Goal: Task Accomplishment & Management: Use online tool/utility

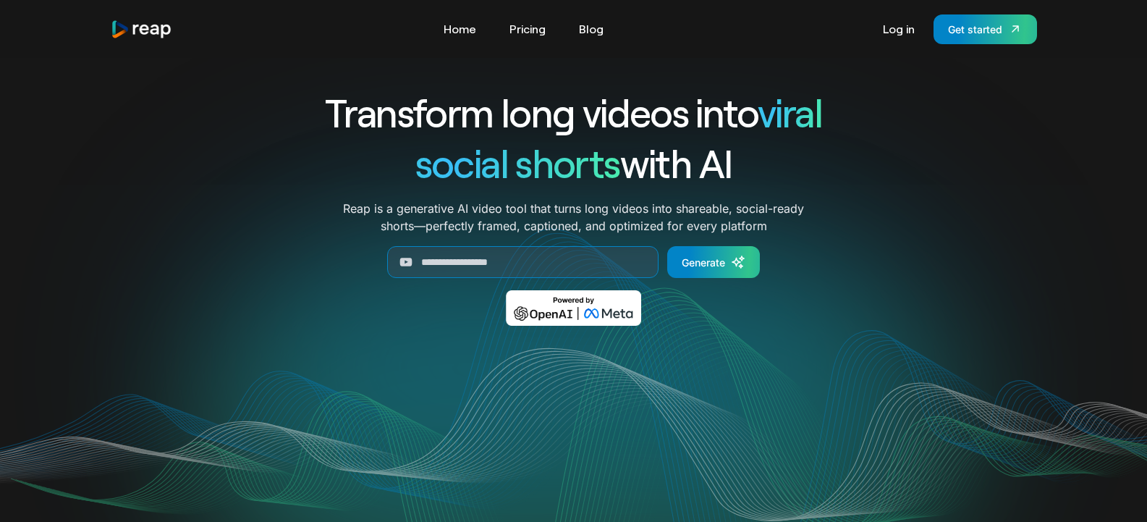
click at [412, 263] on icon "Generate Form" at bounding box center [406, 262] width 14 height 14
click at [513, 271] on input "Generate Form" at bounding box center [522, 262] width 271 height 32
click at [494, 266] on input "Generate Form" at bounding box center [522, 262] width 271 height 32
click at [573, 256] on input "Generate Form" at bounding box center [522, 262] width 271 height 32
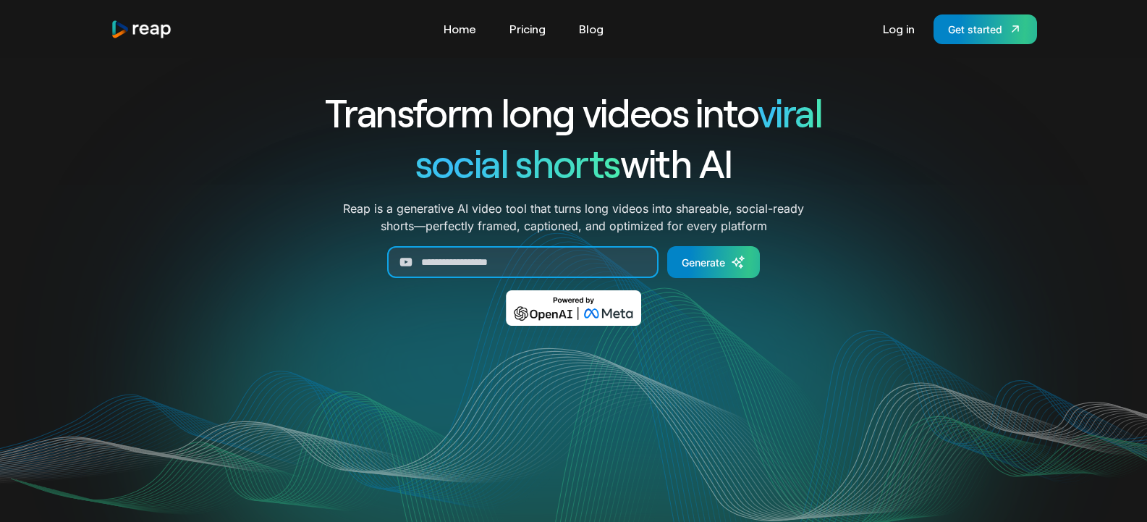
drag, startPoint x: 449, startPoint y: 301, endPoint x: 413, endPoint y: 250, distance: 62.4
click at [413, 250] on input "Generate Form" at bounding box center [522, 262] width 271 height 32
click at [430, 271] on input "Generate Form" at bounding box center [522, 262] width 271 height 32
paste input "**********"
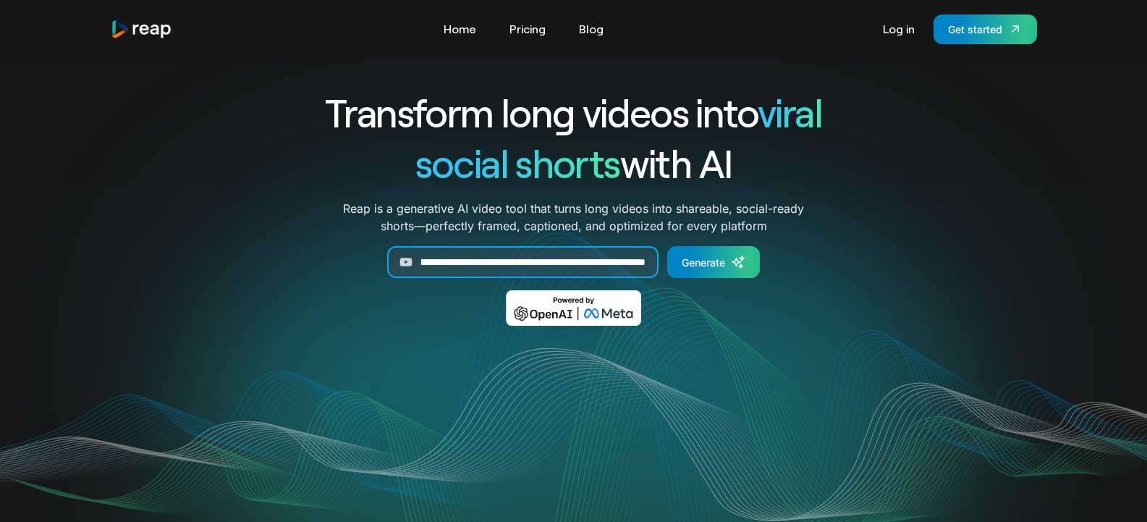
type input "**********"
click at [743, 245] on div "**********" at bounding box center [574, 217] width 602 height 260
click at [704, 271] on link "Generate" at bounding box center [713, 262] width 93 height 32
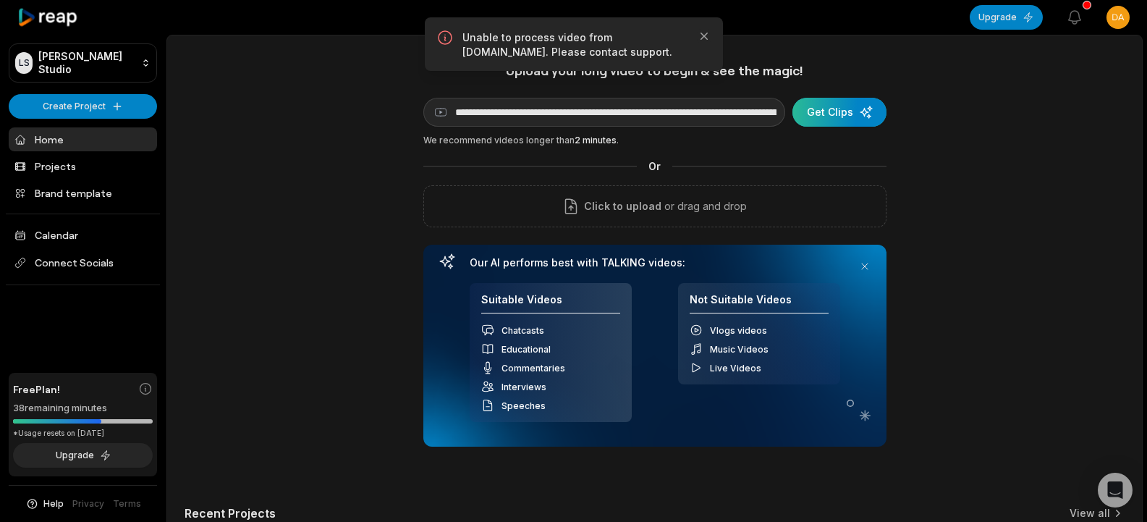
click at [834, 101] on div "submit" at bounding box center [840, 112] width 94 height 29
click at [864, 119] on div "submit" at bounding box center [840, 112] width 94 height 29
click at [871, 114] on div "submit" at bounding box center [840, 112] width 94 height 29
click at [536, 52] on p "Unable to process video from [DOMAIN_NAME]. Please contact support." at bounding box center [574, 44] width 223 height 29
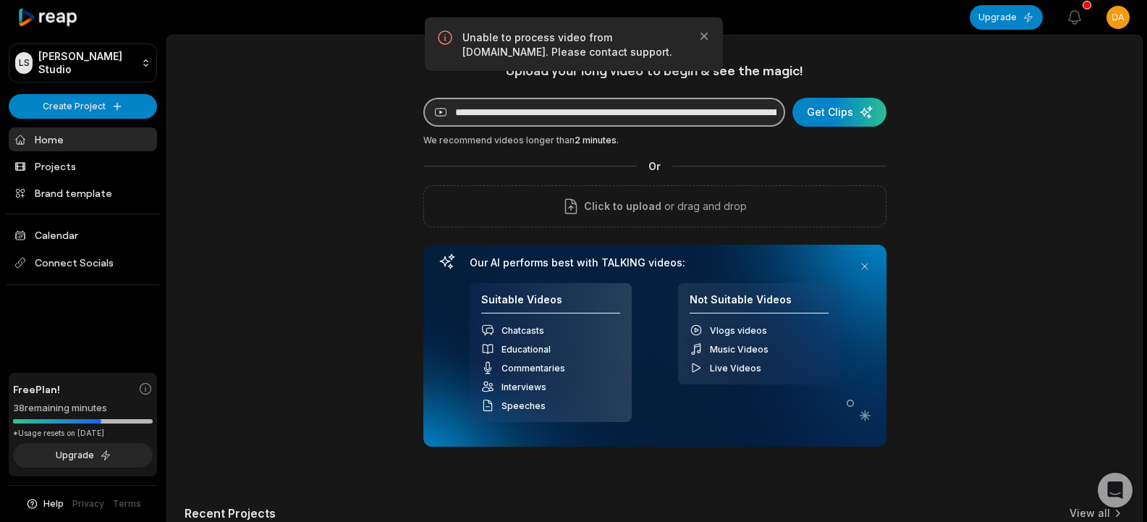
click at [701, 119] on input "**********" at bounding box center [604, 112] width 362 height 29
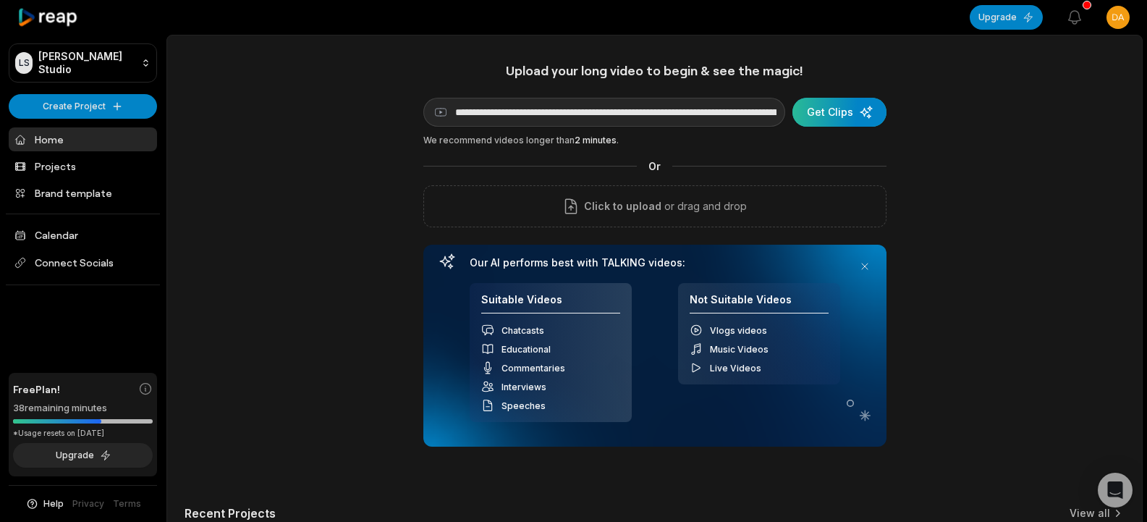
click at [831, 104] on div "submit" at bounding box center [840, 112] width 94 height 29
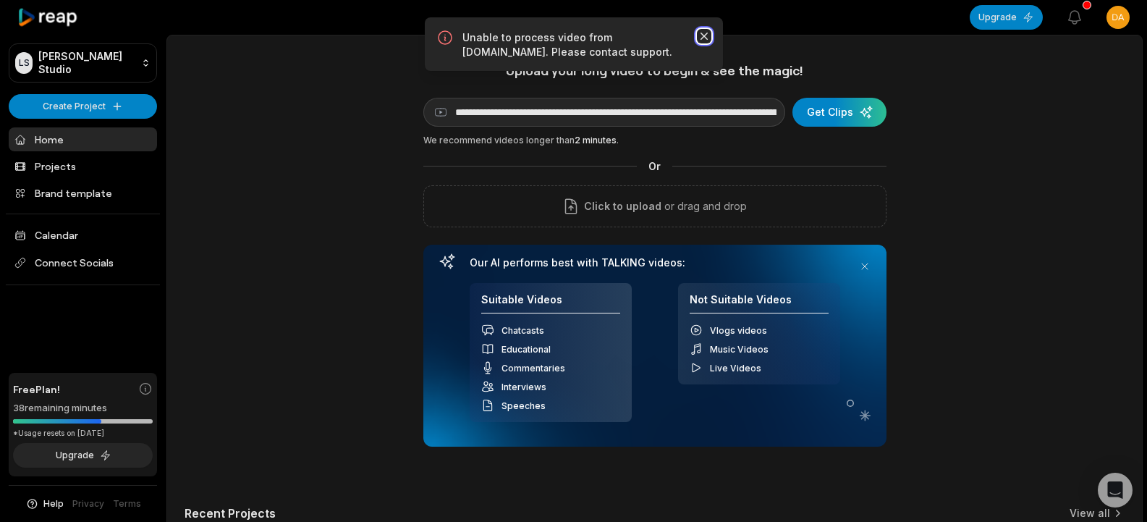
click at [702, 33] on icon "button" at bounding box center [704, 36] width 14 height 14
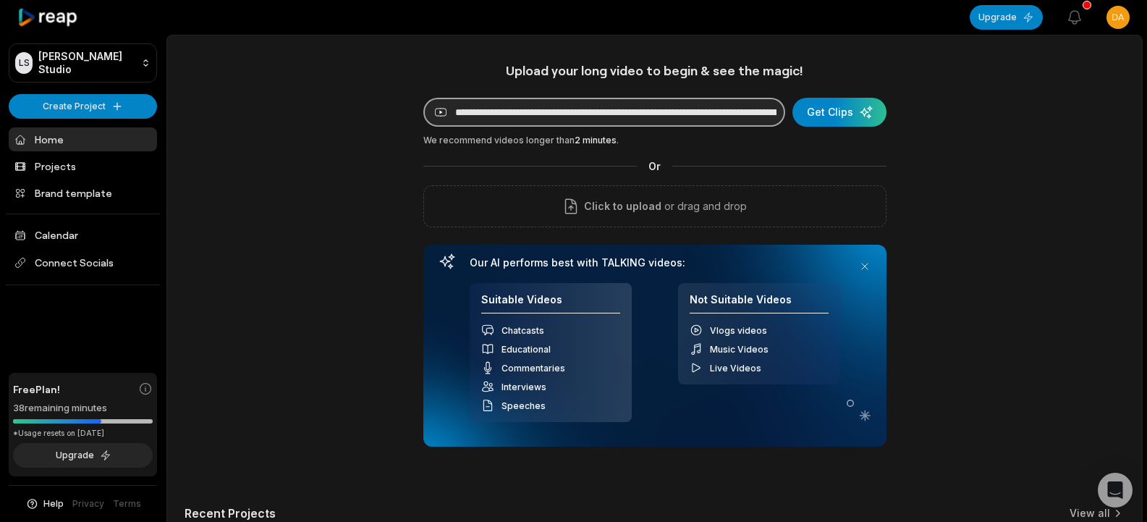
drag, startPoint x: 731, startPoint y: 109, endPoint x: 497, endPoint y: 117, distance: 234.7
click at [497, 117] on input "**********" at bounding box center [604, 112] width 362 height 29
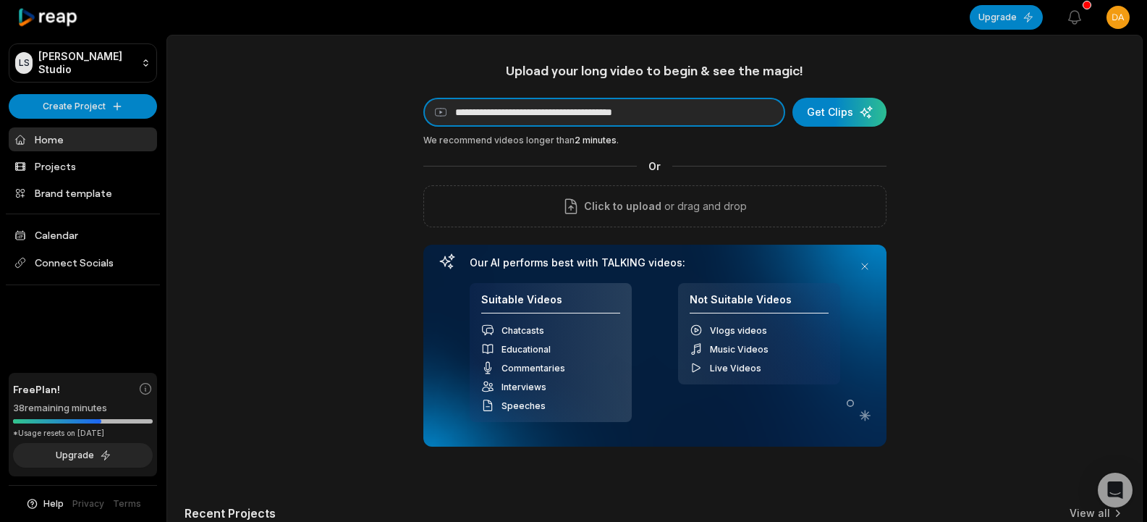
type input "**********"
drag, startPoint x: 733, startPoint y: 107, endPoint x: 353, endPoint y: 93, distance: 380.3
click at [353, 93] on div "**********" at bounding box center [654, 403] width 975 height 683
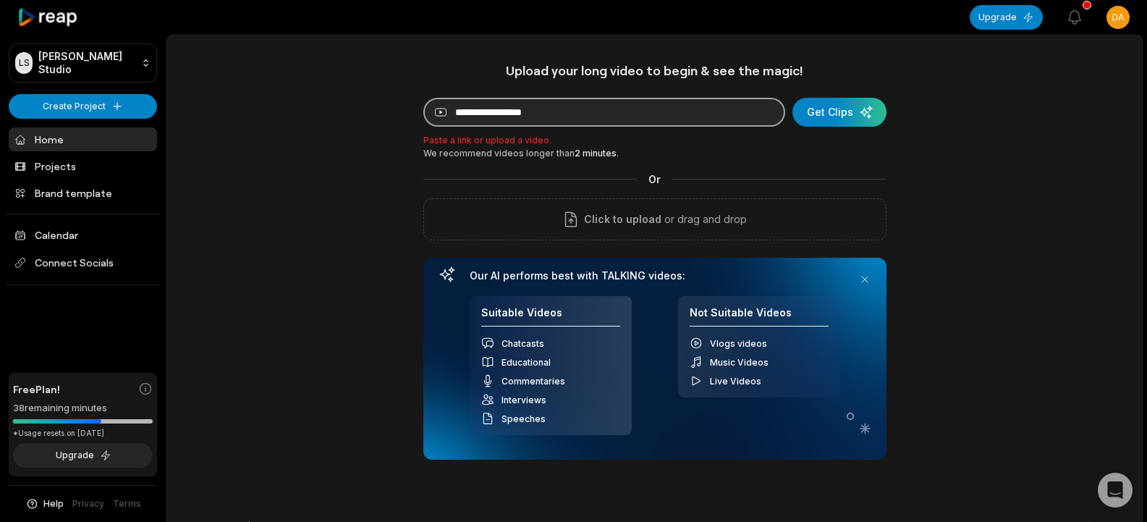
click at [496, 108] on input at bounding box center [604, 112] width 362 height 29
paste input "**********"
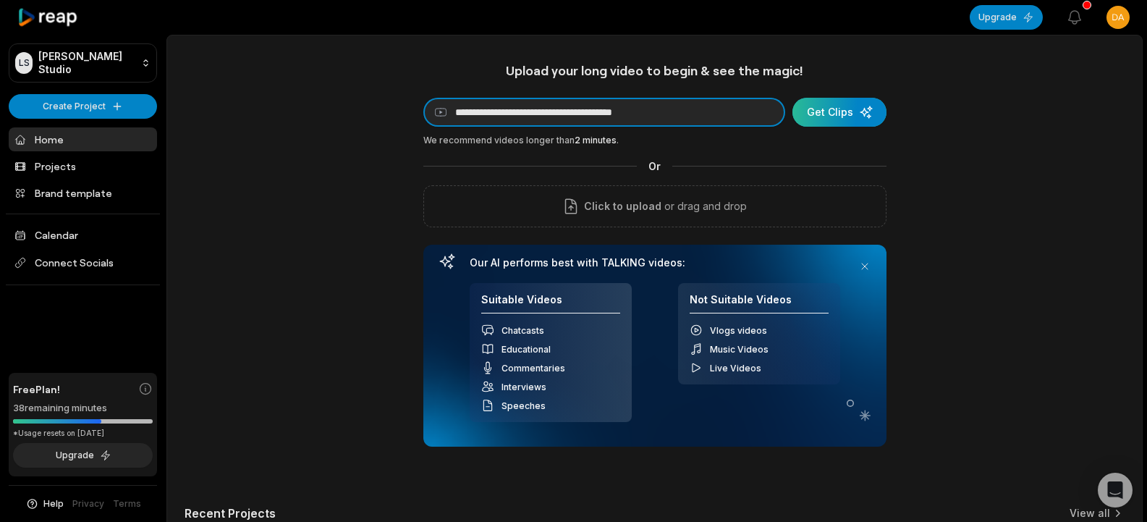
type input "**********"
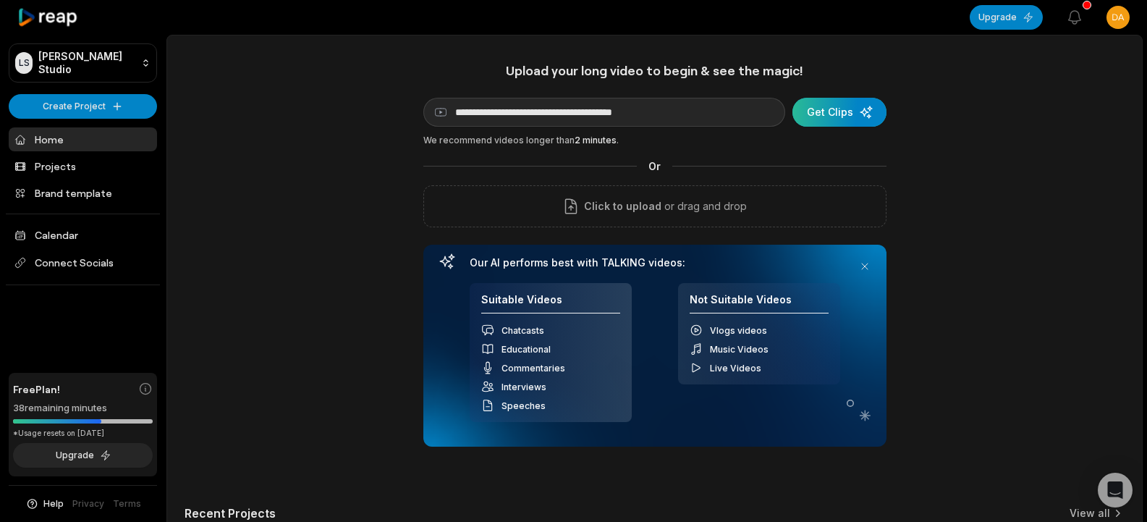
click at [852, 110] on div "submit" at bounding box center [840, 112] width 94 height 29
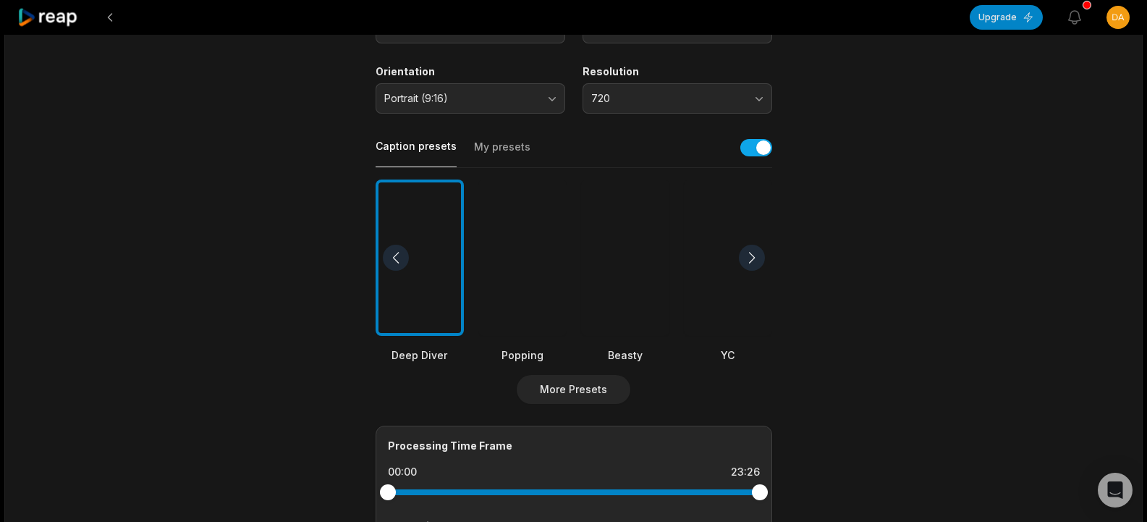
scroll to position [241, 0]
click at [482, 149] on button "My presets" at bounding box center [502, 154] width 56 height 28
click at [437, 151] on button "Caption presets" at bounding box center [416, 154] width 81 height 28
click at [724, 250] on div at bounding box center [728, 258] width 88 height 157
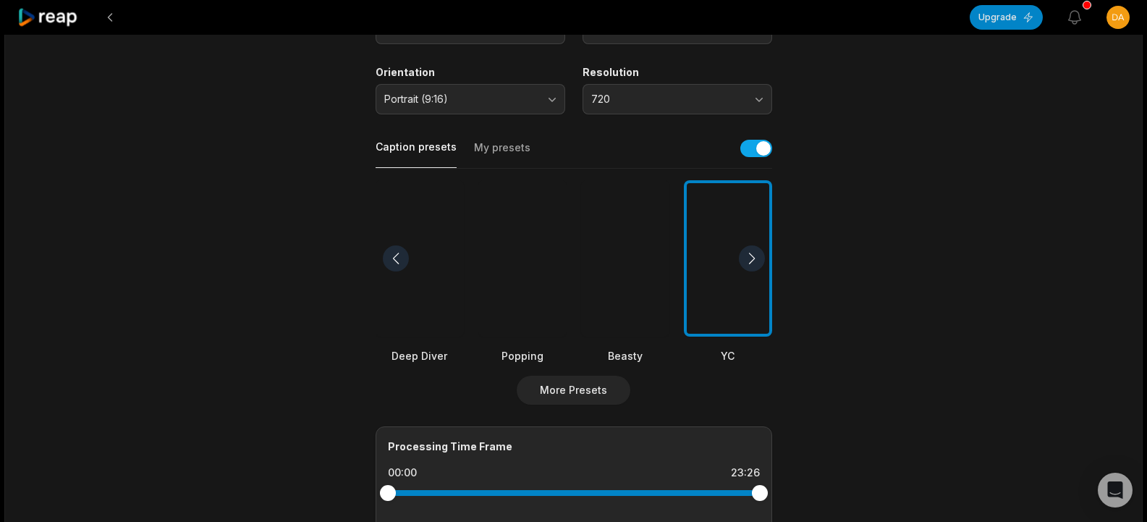
click at [743, 260] on div at bounding box center [752, 258] width 26 height 26
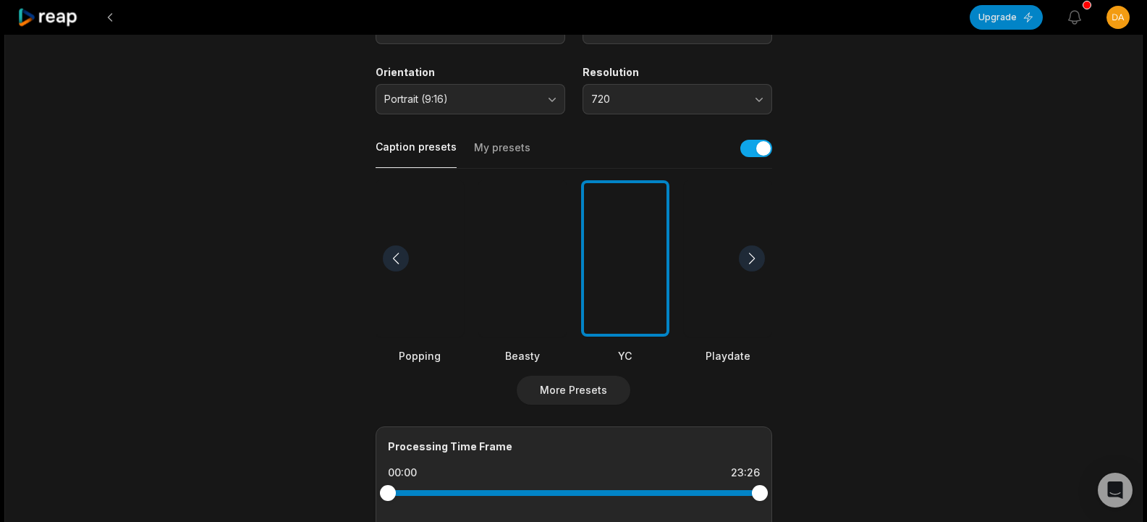
click at [743, 260] on div at bounding box center [752, 258] width 26 height 26
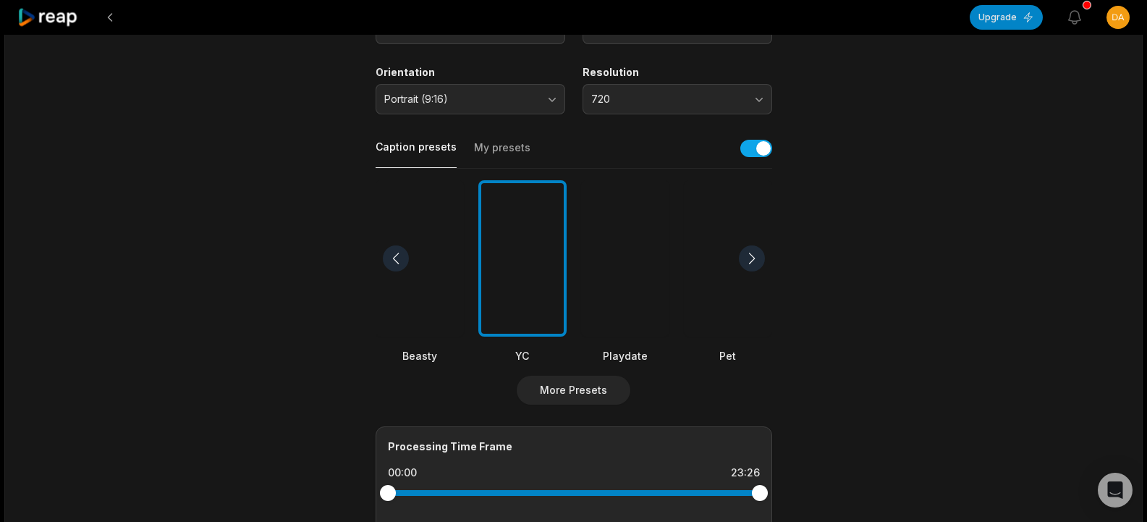
click at [743, 260] on div at bounding box center [752, 258] width 26 height 26
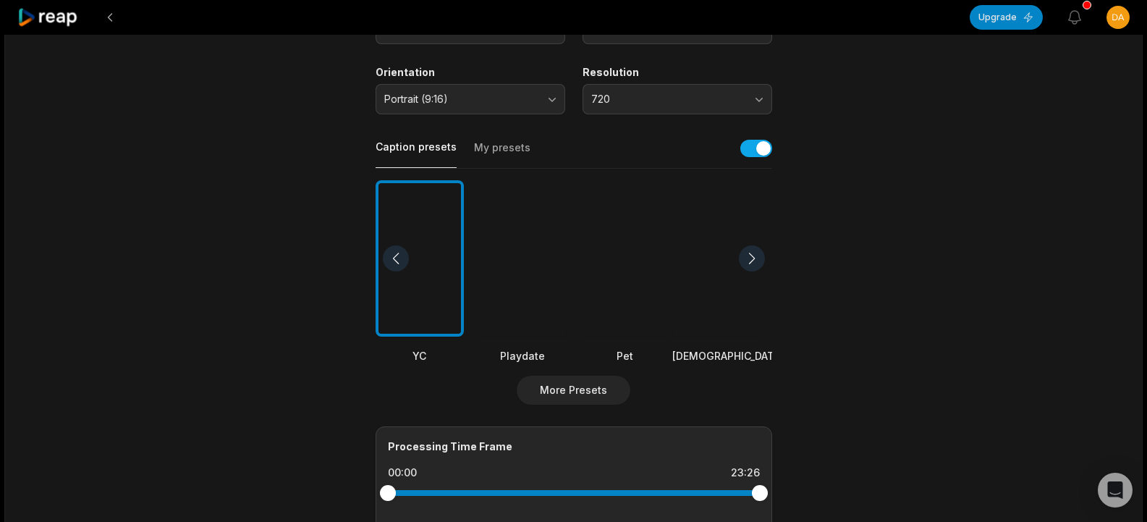
click at [743, 260] on div at bounding box center [752, 258] width 26 height 26
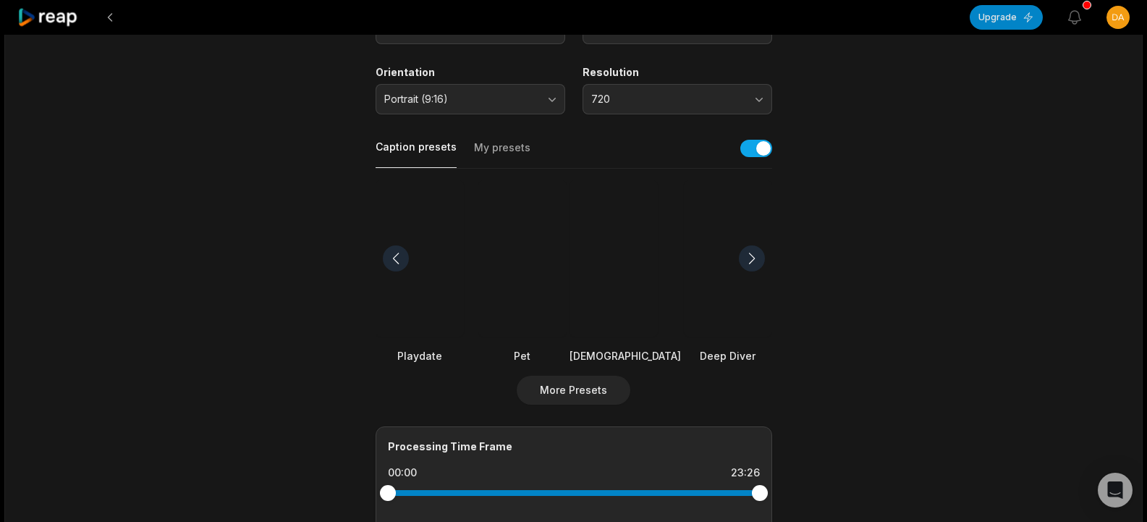
click at [389, 255] on div at bounding box center [396, 258] width 26 height 26
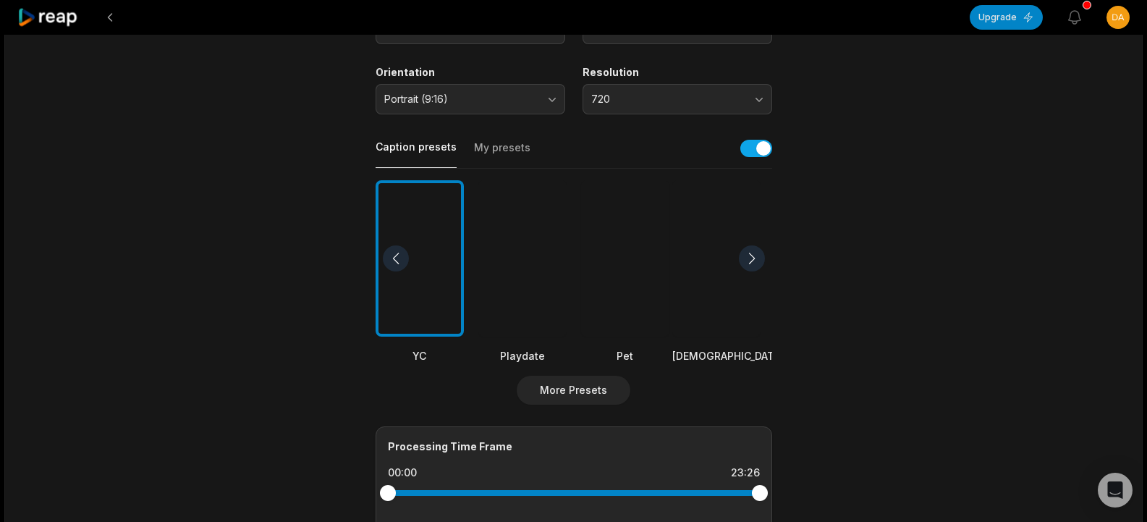
click at [384, 262] on div at bounding box center [396, 258] width 26 height 26
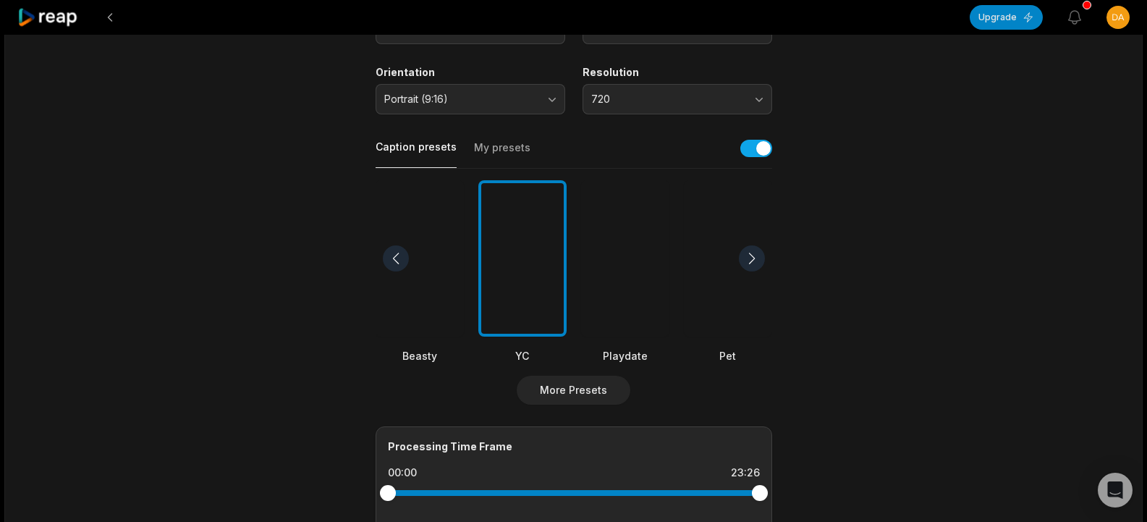
click at [384, 262] on div at bounding box center [396, 258] width 26 height 26
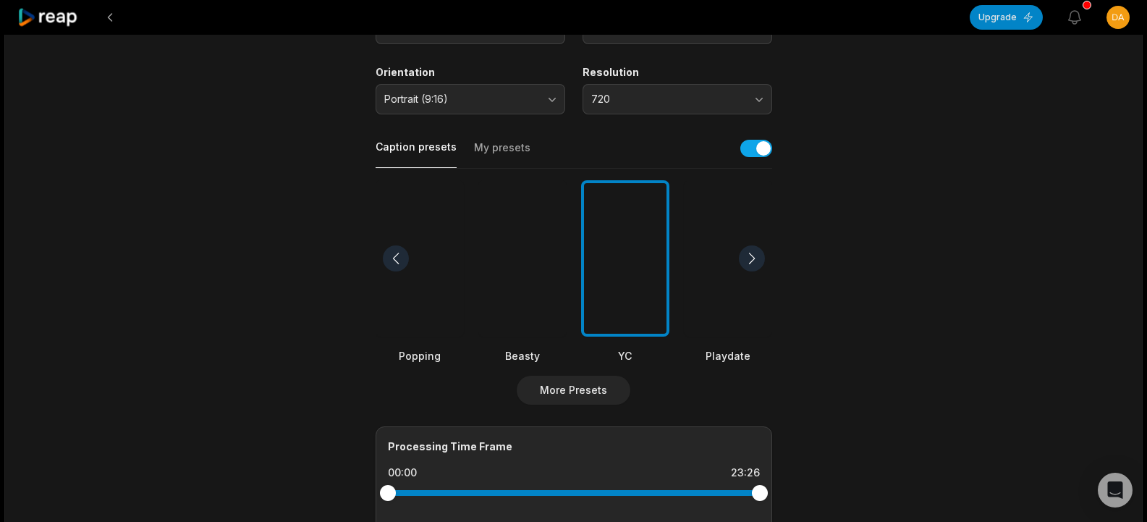
click at [384, 262] on div at bounding box center [396, 258] width 26 height 26
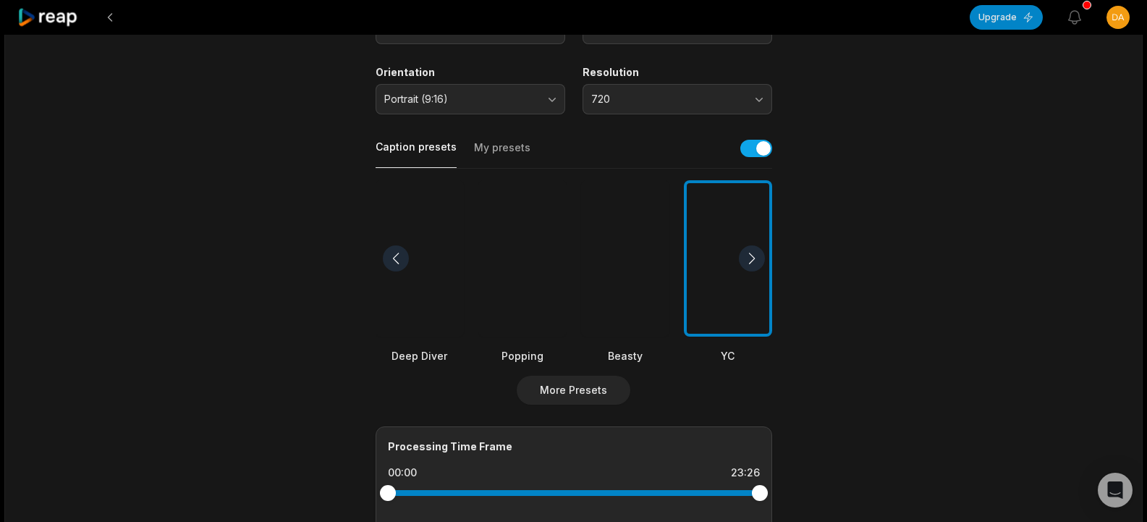
click at [537, 240] on div at bounding box center [523, 258] width 88 height 157
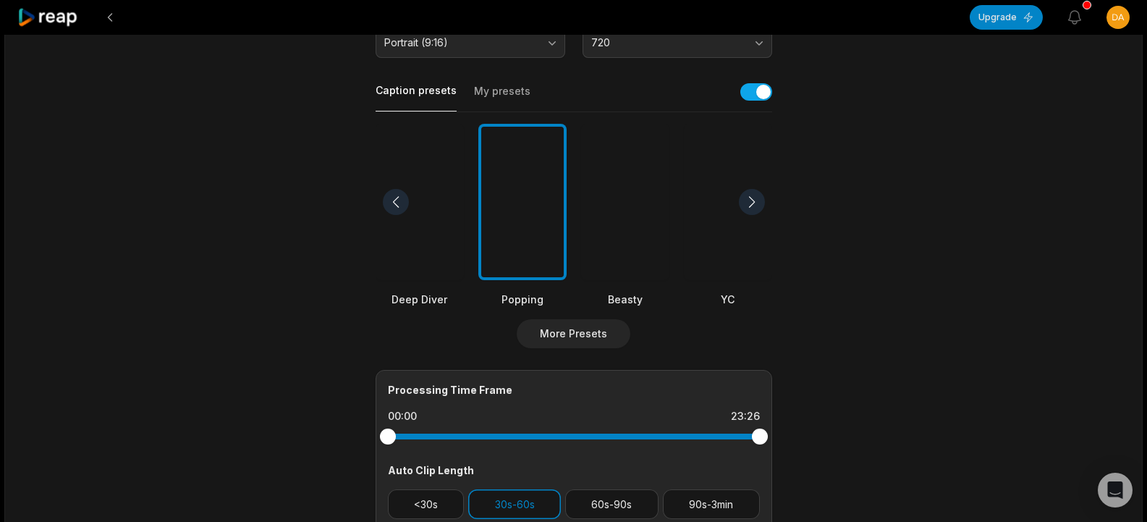
scroll to position [296, 0]
click at [1143, 180] on div "Upgrade View notifications Open user menu 23:26 BARRIO - LE K.O (Épisode 5) Get…" at bounding box center [573, 225] width 1147 height 1043
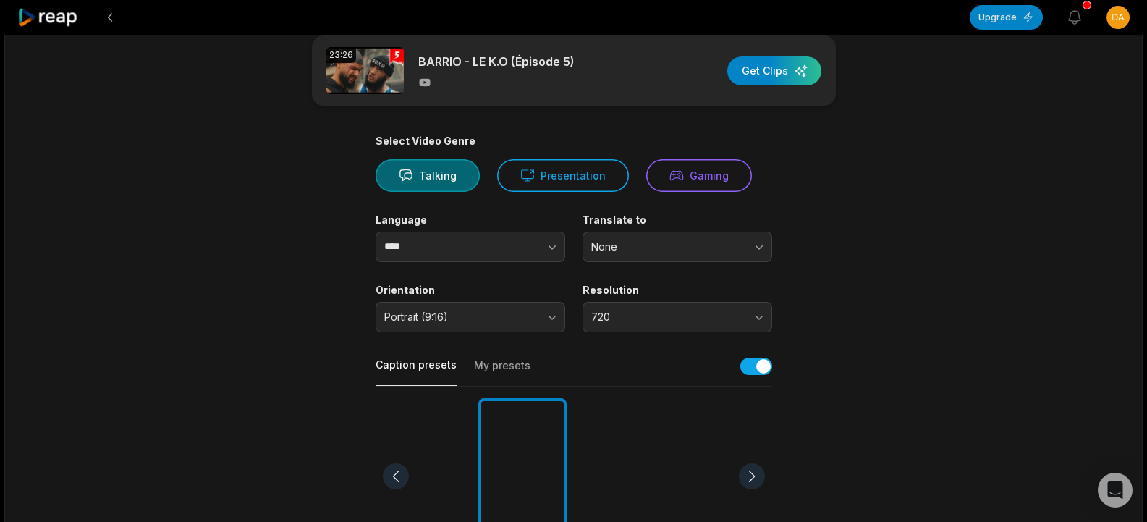
scroll to position [1, 0]
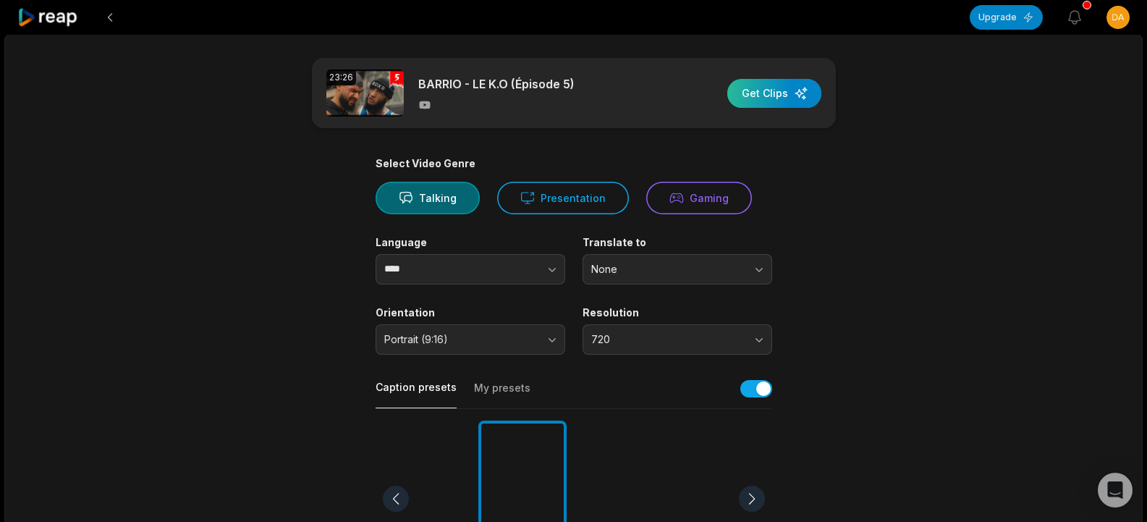
click at [758, 100] on div "button" at bounding box center [775, 93] width 94 height 29
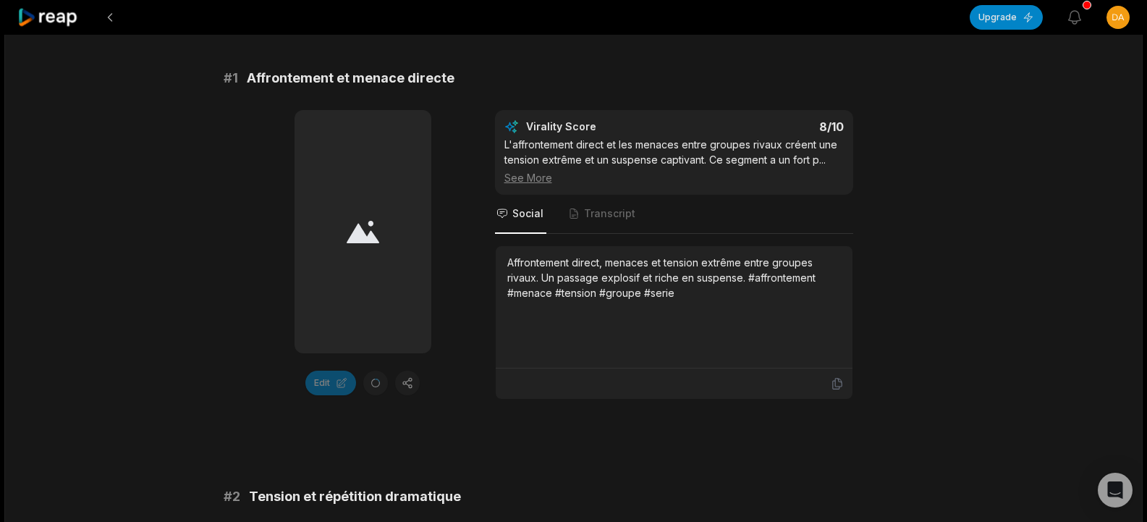
scroll to position [220, 0]
click at [378, 316] on div at bounding box center [363, 232] width 137 height 243
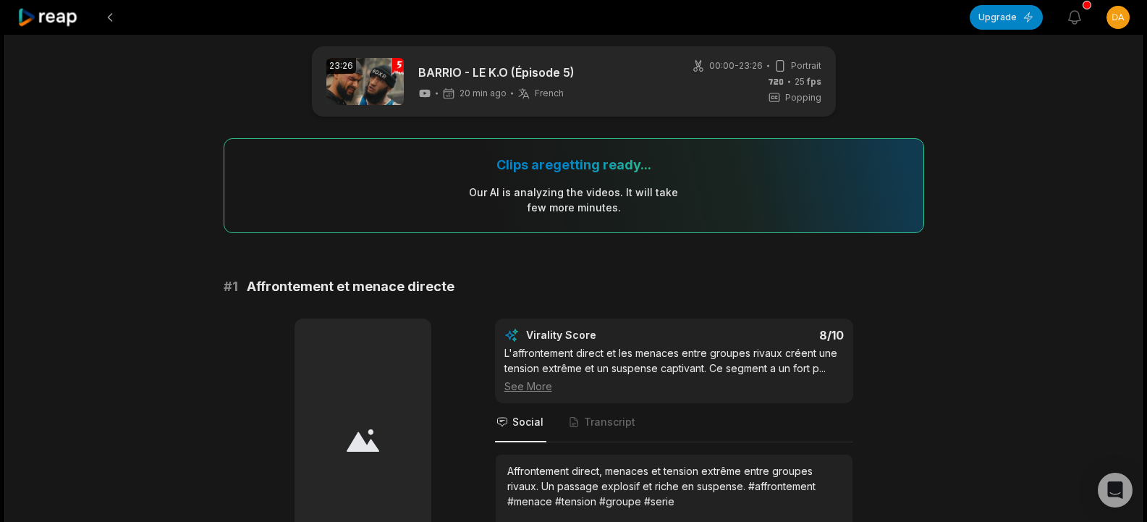
scroll to position [0, 0]
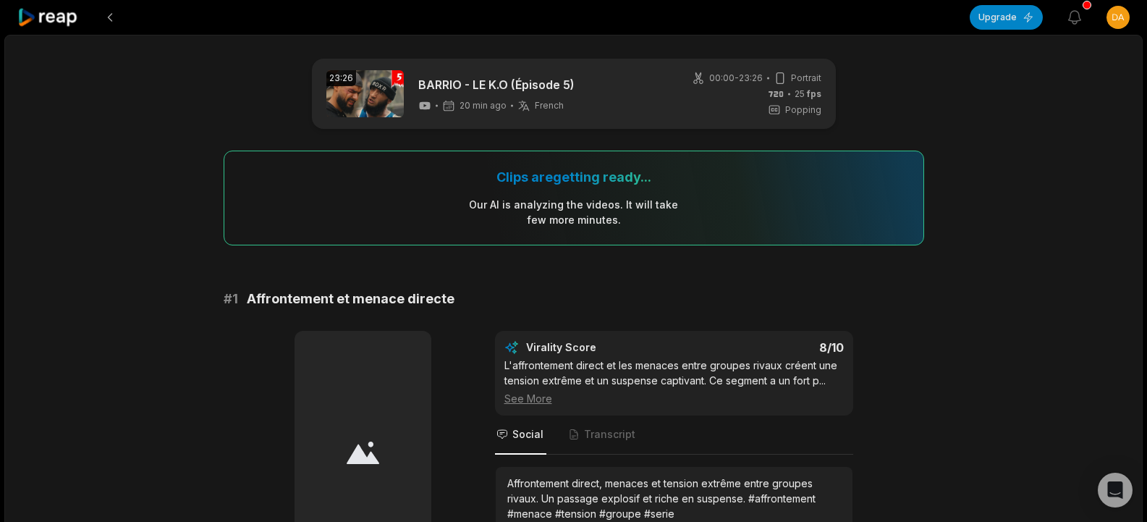
click at [715, 202] on div "Clips are getting ready... Our AI is analyzing the video s . It will take few m…" at bounding box center [574, 198] width 701 height 95
click at [623, 207] on div "Our AI is analyzing the video s . It will take few more minutes." at bounding box center [573, 212] width 211 height 30
click at [818, 300] on div "# 1 Affrontement et menace directe" at bounding box center [574, 299] width 701 height 20
click at [352, 373] on div at bounding box center [363, 452] width 137 height 243
click at [746, 235] on div "Clips are getting ready... Our AI is analyzing the video s . It will take few m…" at bounding box center [574, 198] width 701 height 95
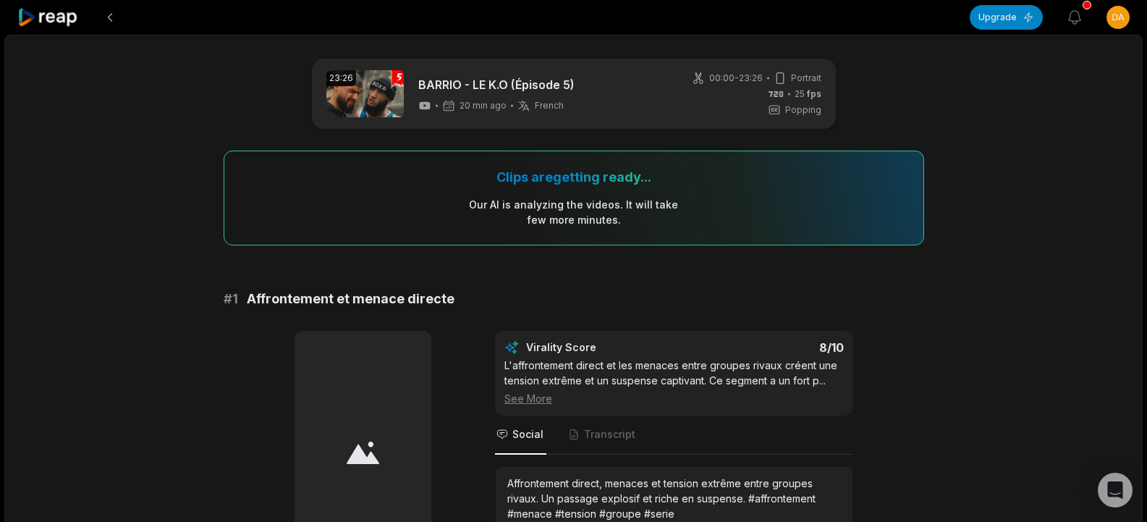
click at [746, 235] on div "Clips are getting ready... Our AI is analyzing the video s . It will take few m…" at bounding box center [574, 198] width 701 height 95
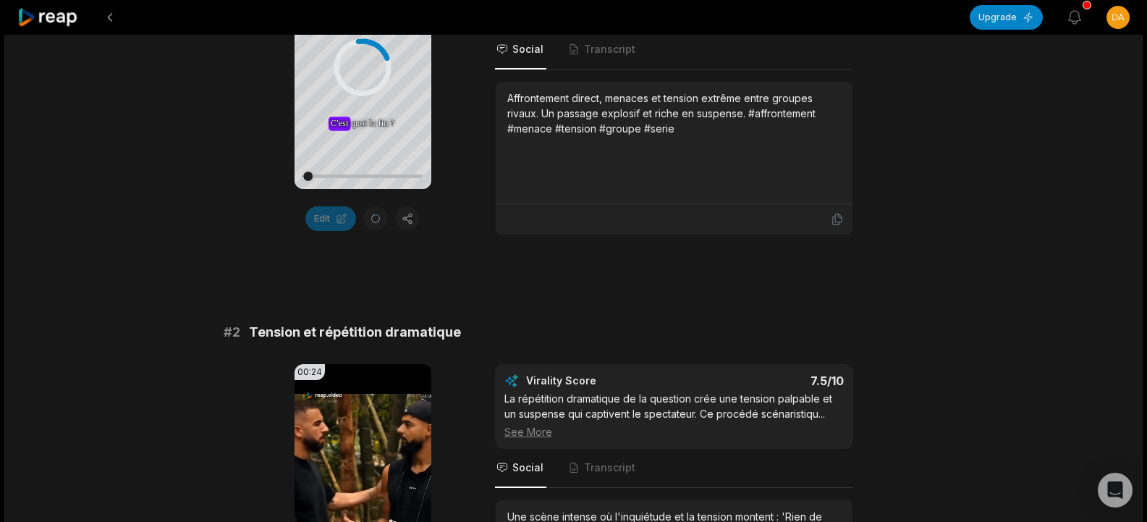
scroll to position [265, 0]
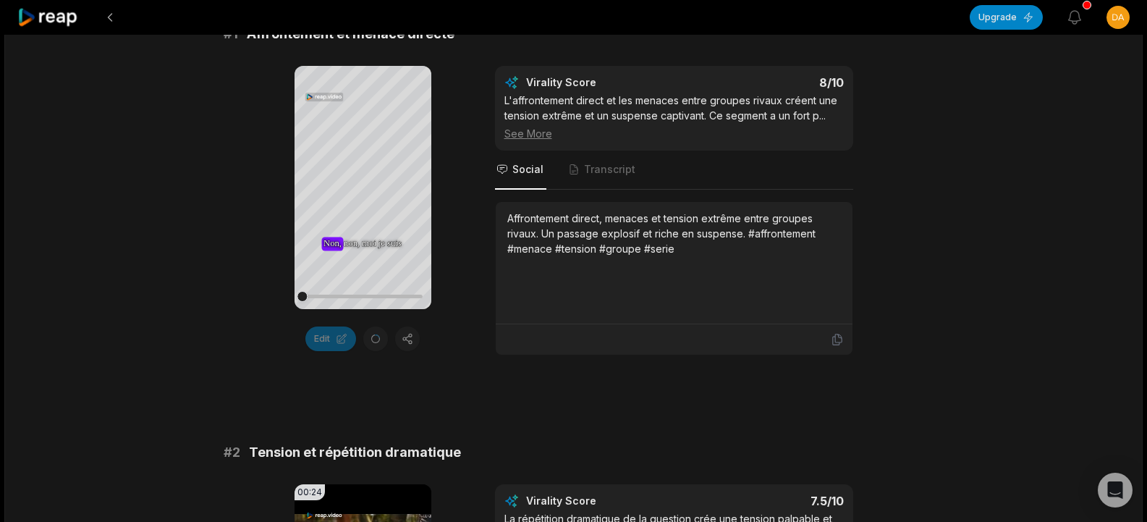
click at [528, 315] on div "Affrontement direct, menaces et tension extrême entre groupes rivaux. Un passag…" at bounding box center [674, 263] width 334 height 104
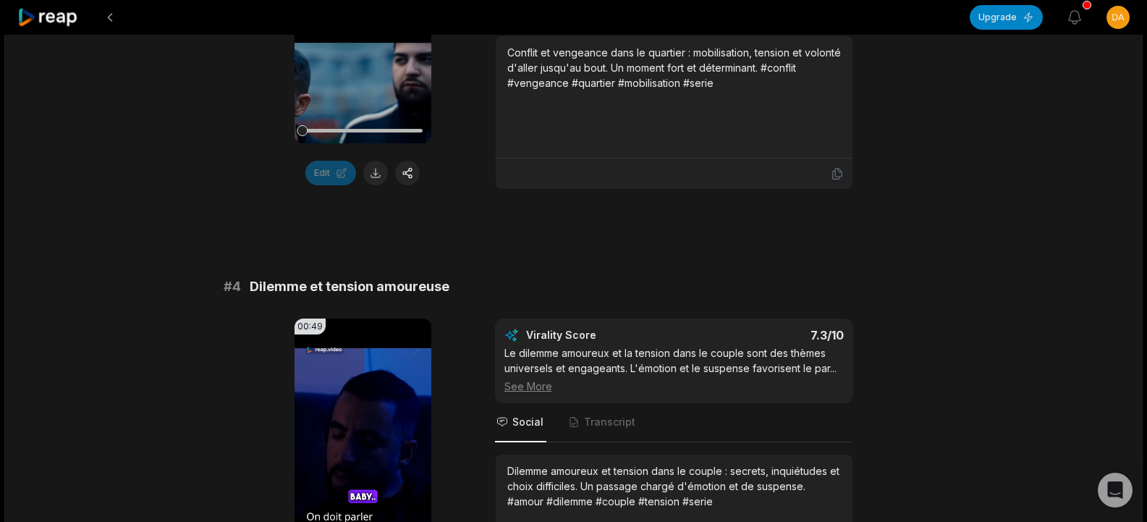
scroll to position [444, 0]
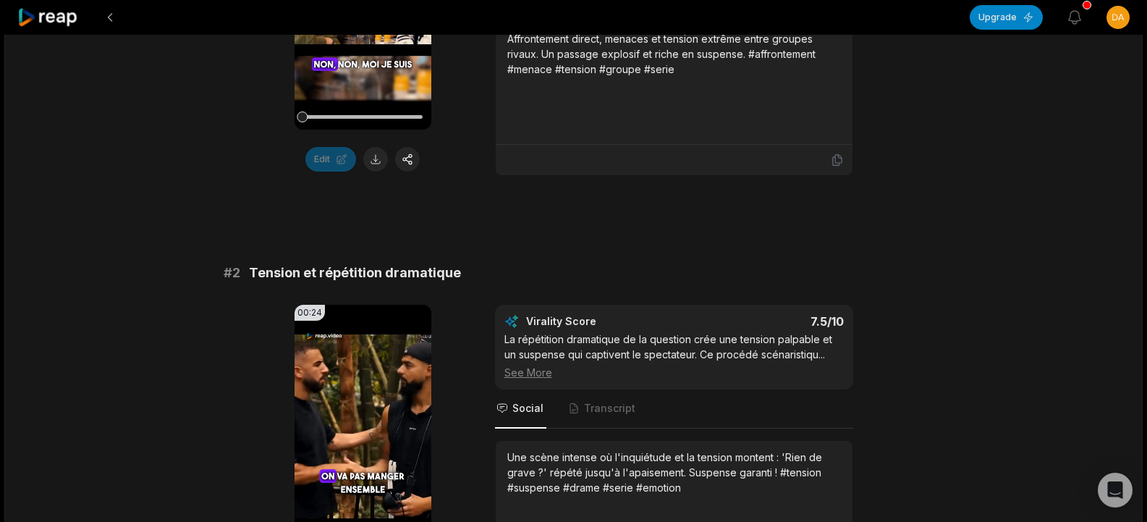
drag, startPoint x: 1140, startPoint y: 88, endPoint x: 1151, endPoint y: 87, distance: 11.0
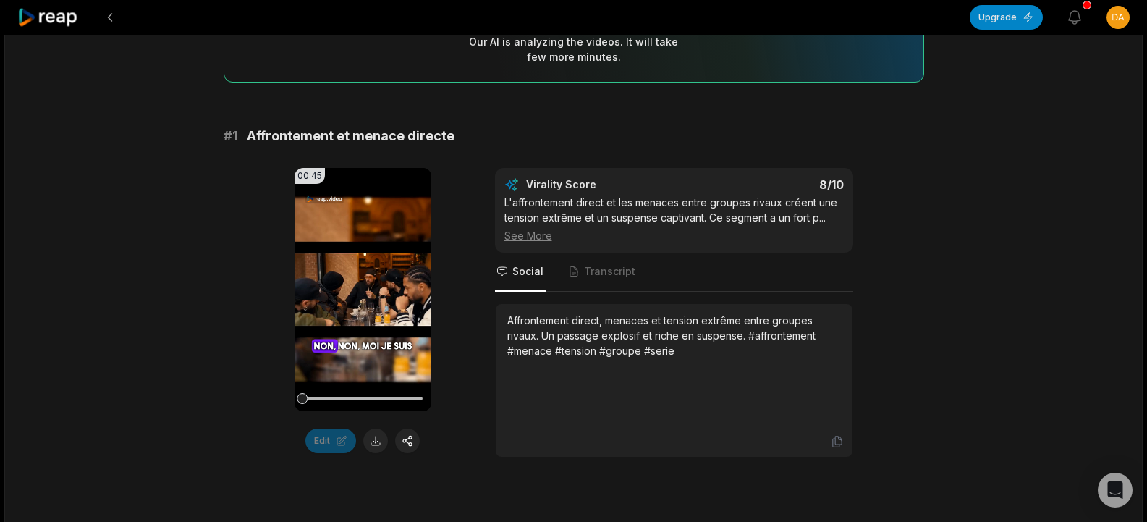
scroll to position [172, 0]
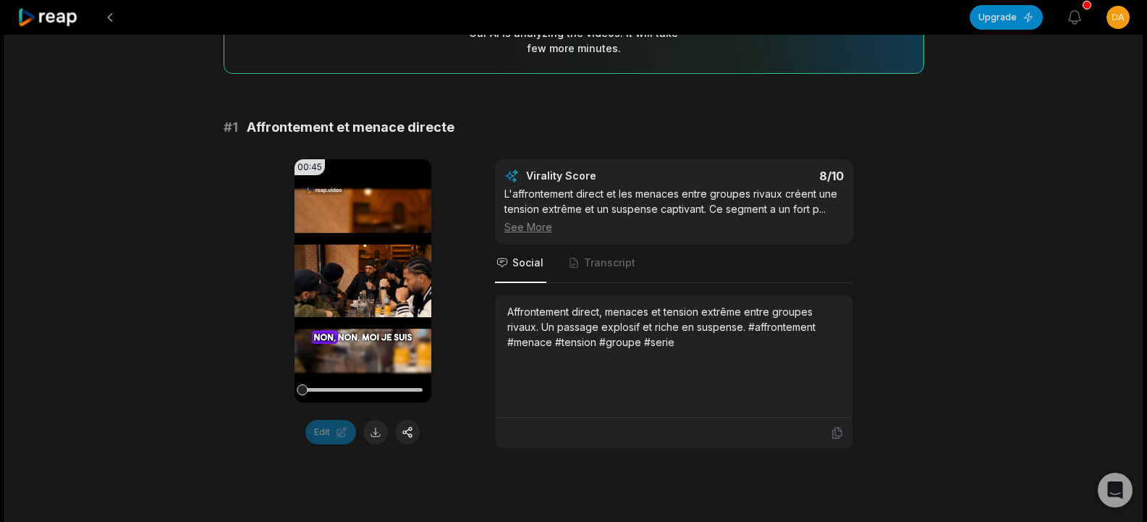
click at [497, 258] on icon "Tabs" at bounding box center [503, 263] width 12 height 12
click at [591, 261] on span "Transcript" at bounding box center [609, 263] width 51 height 14
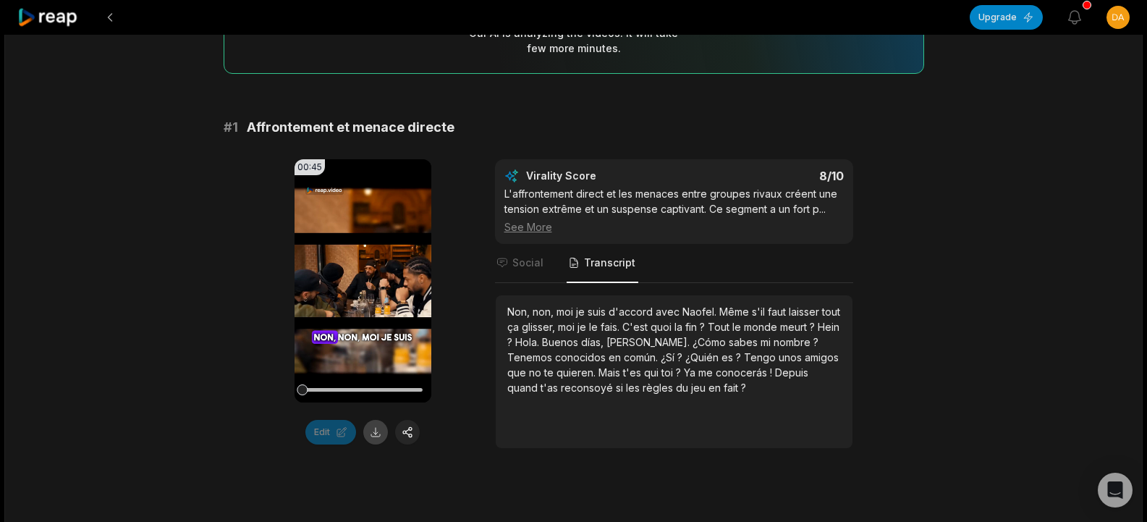
click at [371, 435] on button at bounding box center [375, 432] width 25 height 25
click at [816, 326] on span "?" at bounding box center [814, 327] width 8 height 12
click at [821, 327] on div "Non, non, moi je suis d'accord avec [PERSON_NAME]. Même s'il faut laisser tout …" at bounding box center [674, 349] width 334 height 91
click at [814, 322] on span "?" at bounding box center [814, 327] width 8 height 12
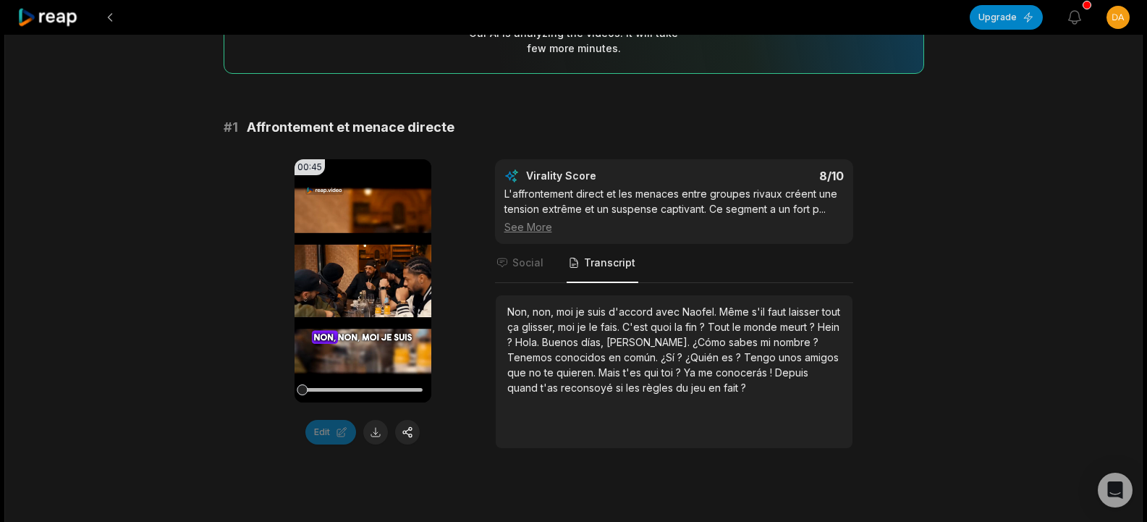
click at [819, 324] on div "Non, non, moi je suis d'accord avec [PERSON_NAME]. Même s'il faut laisser tout …" at bounding box center [674, 349] width 334 height 91
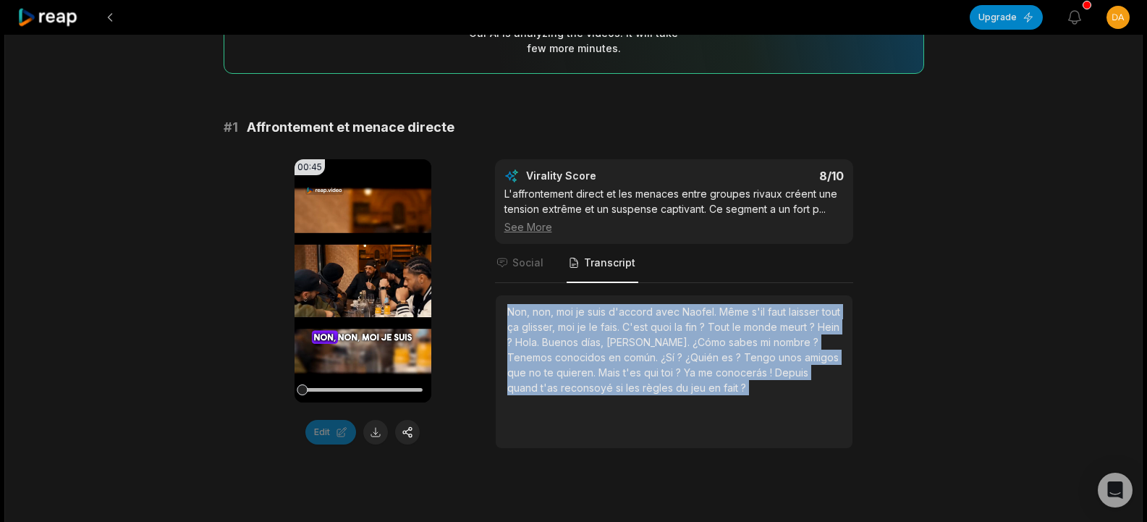
click at [819, 324] on div "Non, non, moi je suis d'accord avec [PERSON_NAME]. Même s'il faut laisser tout …" at bounding box center [674, 349] width 334 height 91
click at [729, 336] on span "sabes" at bounding box center [745, 342] width 32 height 12
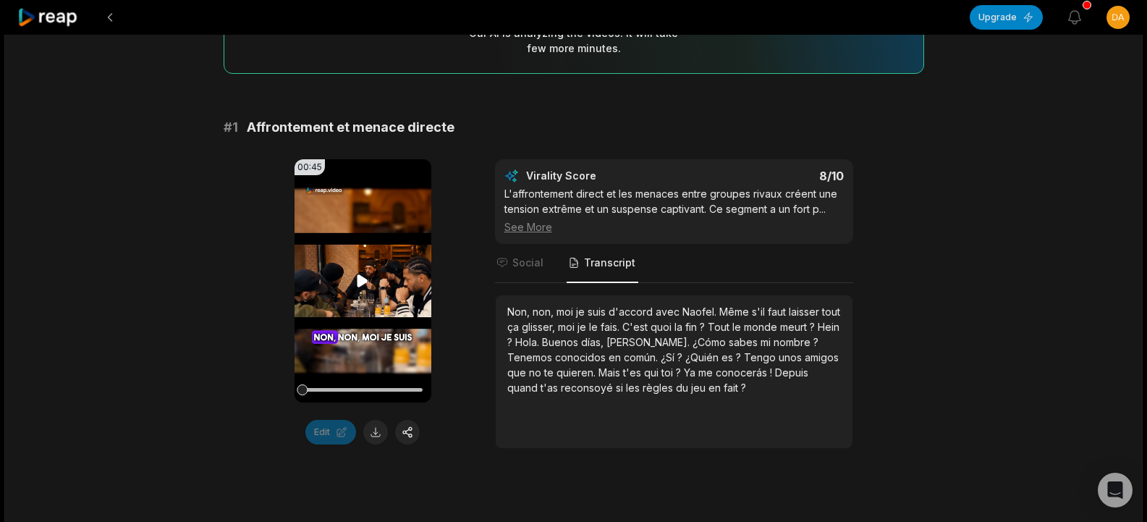
click at [373, 346] on video "Your browser does not support mp4 format." at bounding box center [363, 280] width 137 height 243
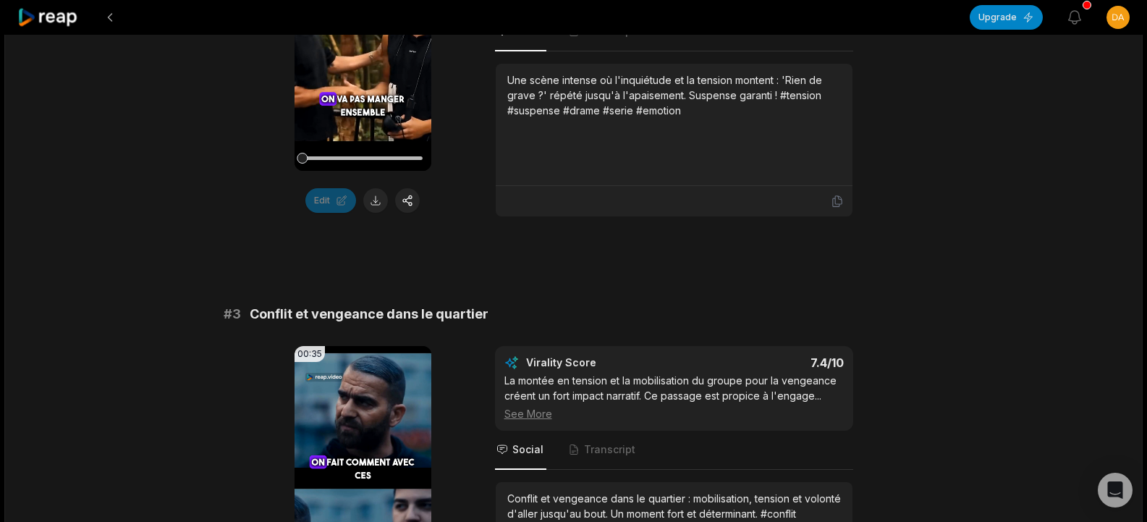
scroll to position [716, 0]
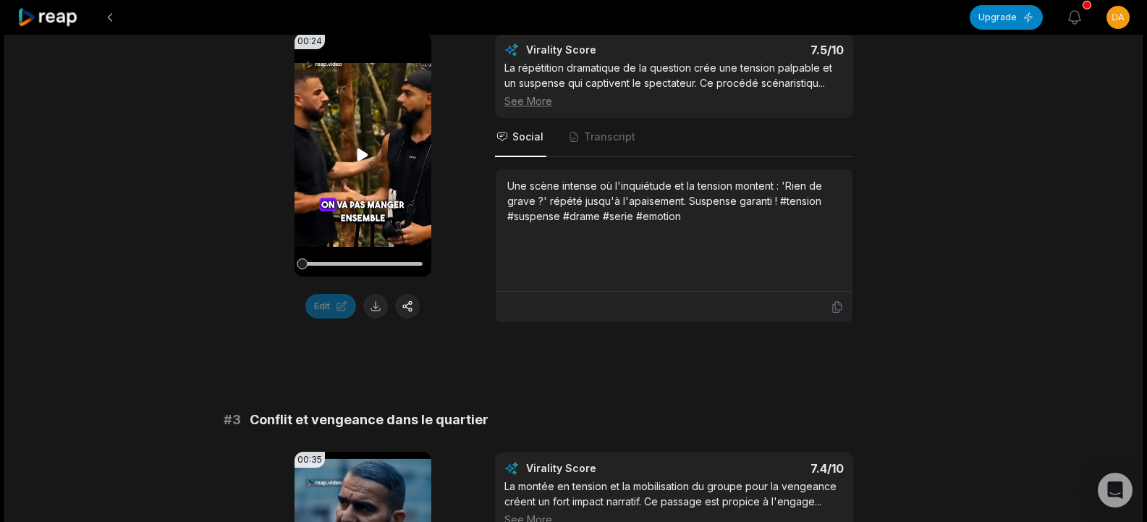
click at [367, 147] on icon at bounding box center [362, 154] width 17 height 17
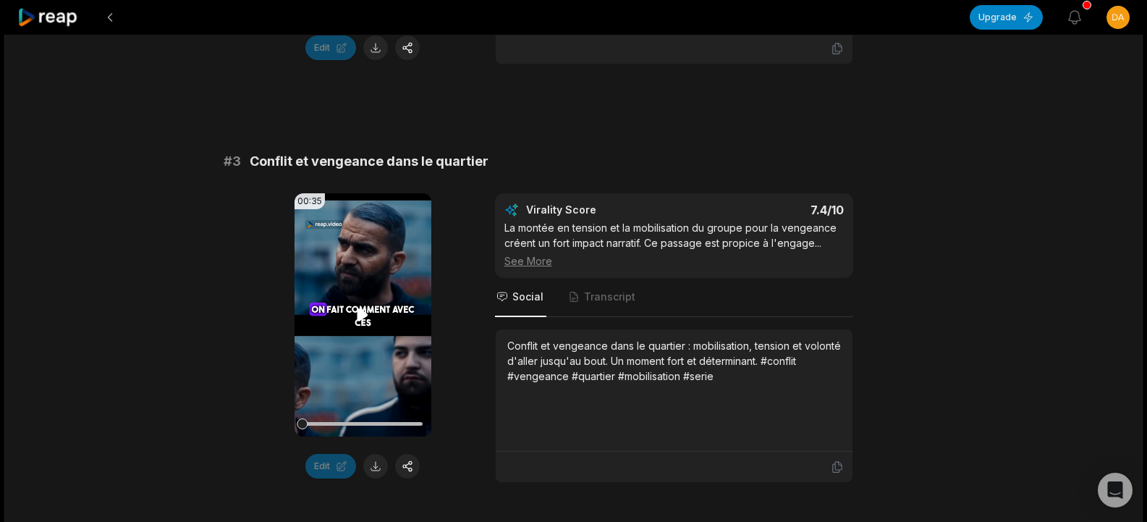
click at [405, 287] on video "Your browser does not support mp4 format." at bounding box center [363, 314] width 137 height 243
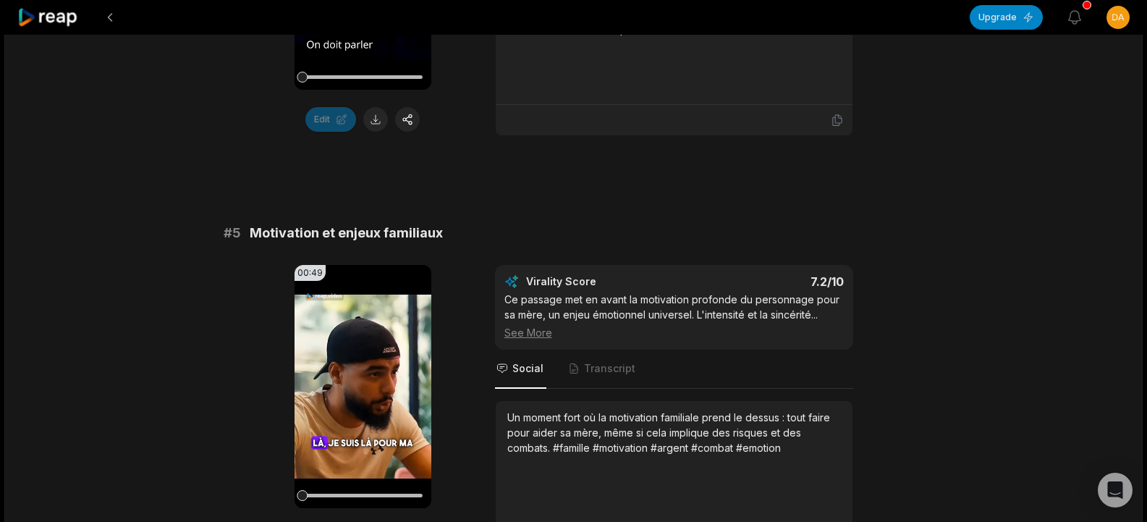
scroll to position [1732, 0]
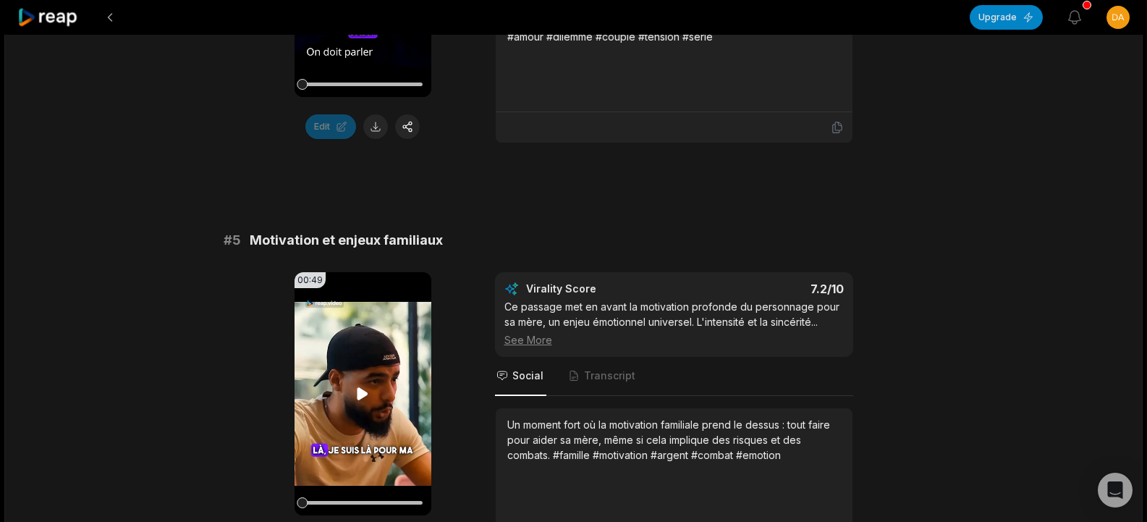
click at [345, 343] on video "Your browser does not support mp4 format." at bounding box center [363, 393] width 137 height 243
drag, startPoint x: 1147, startPoint y: 201, endPoint x: 1150, endPoint y: 180, distance: 21.9
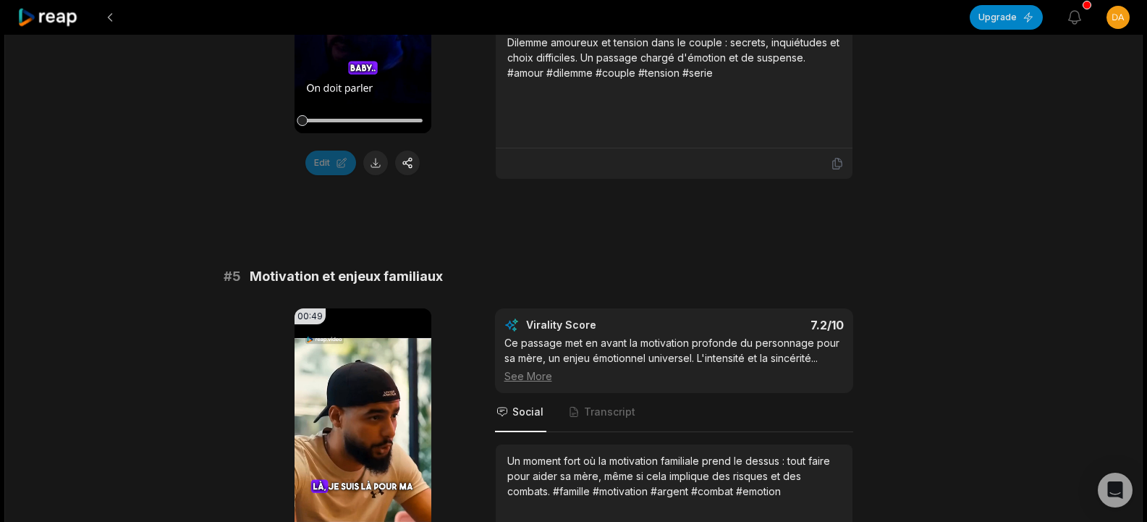
scroll to position [1674, 0]
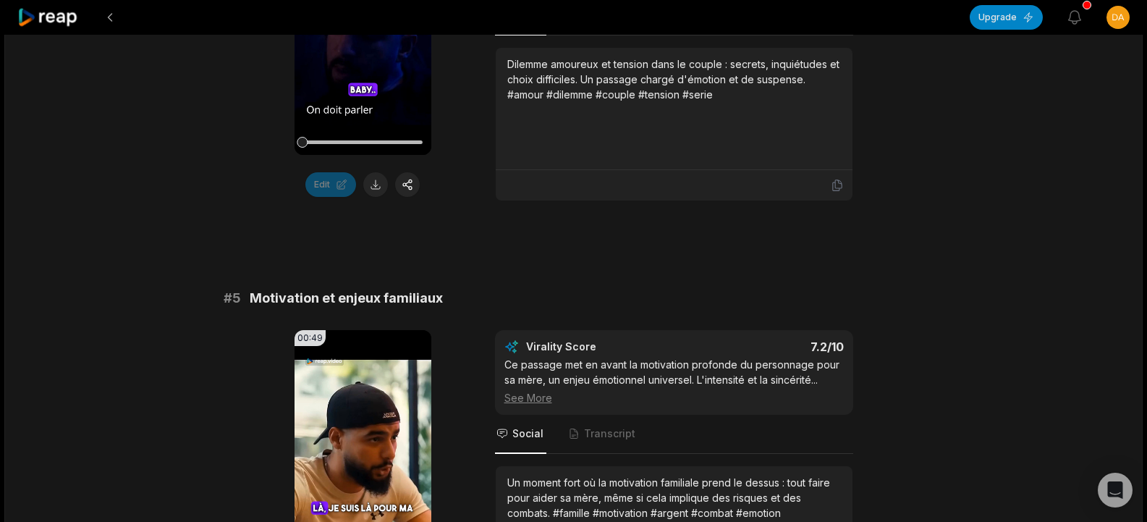
click at [515, 392] on div "See More" at bounding box center [675, 397] width 340 height 15
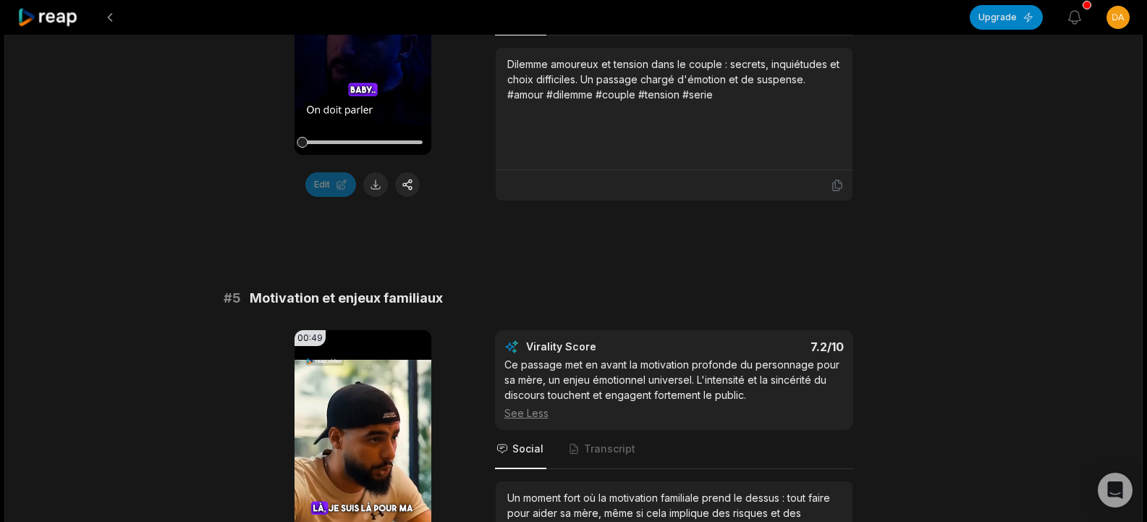
click at [536, 435] on span "Social" at bounding box center [520, 449] width 51 height 39
click at [841, 182] on icon at bounding box center [837, 185] width 13 height 13
click at [708, 87] on div "Dilemme amoureux et tension dans le couple : secrets, inquiétudes et choix diff…" at bounding box center [674, 79] width 334 height 46
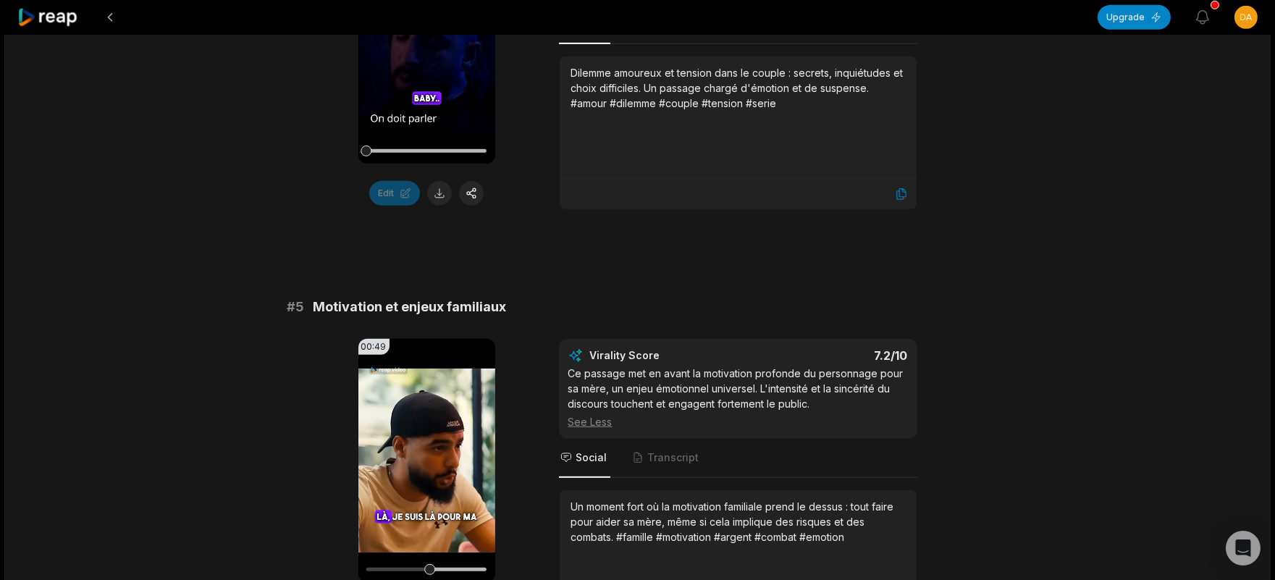
scroll to position [1606, 0]
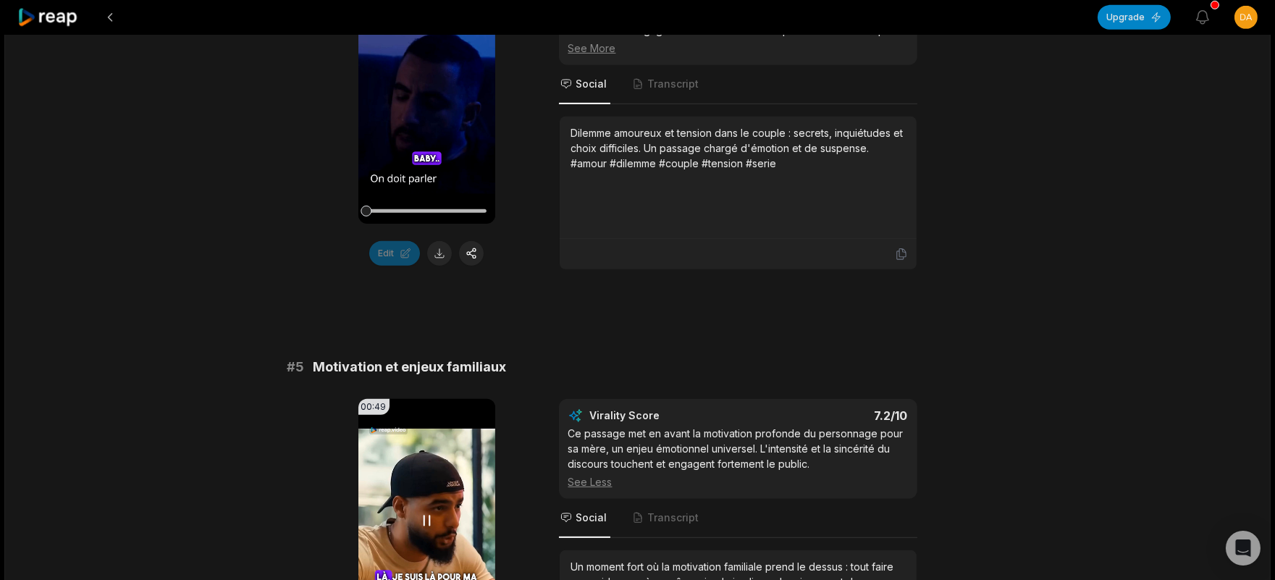
click at [449, 484] on video "Your browser does not support mp4 format." at bounding box center [426, 520] width 137 height 243
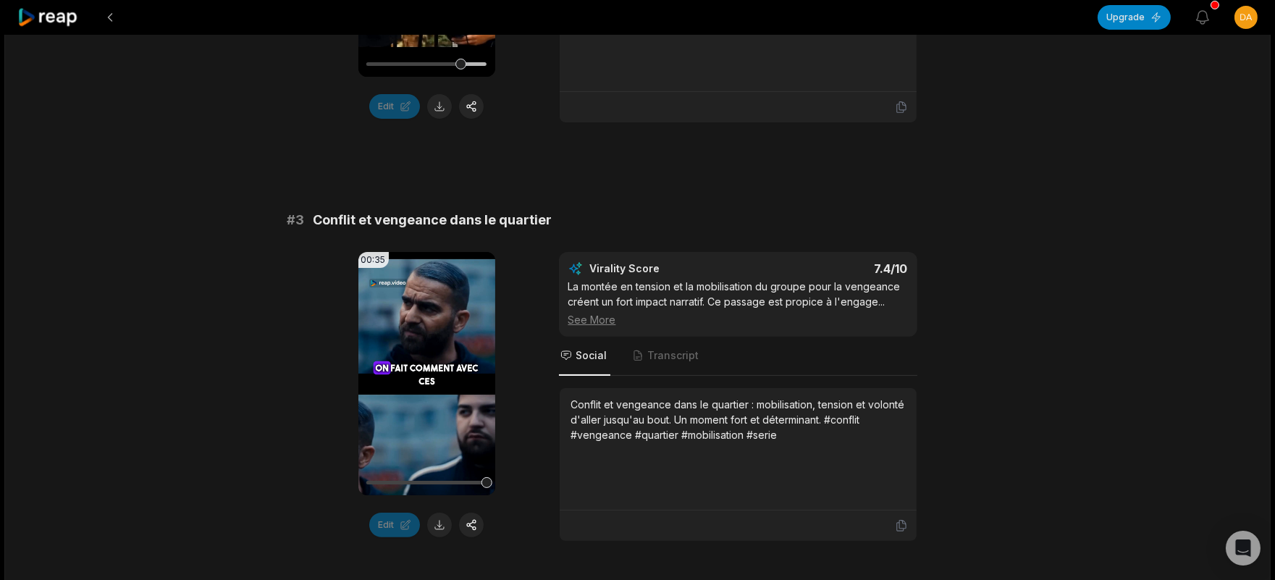
scroll to position [915, 0]
click at [429, 363] on video "Your browser does not support mp4 format." at bounding box center [426, 374] width 137 height 243
click at [442, 396] on video "Your browser does not support mp4 format." at bounding box center [426, 374] width 137 height 243
click at [440, 520] on button at bounding box center [439, 525] width 25 height 25
